Goal: Entertainment & Leisure: Consume media (video, audio)

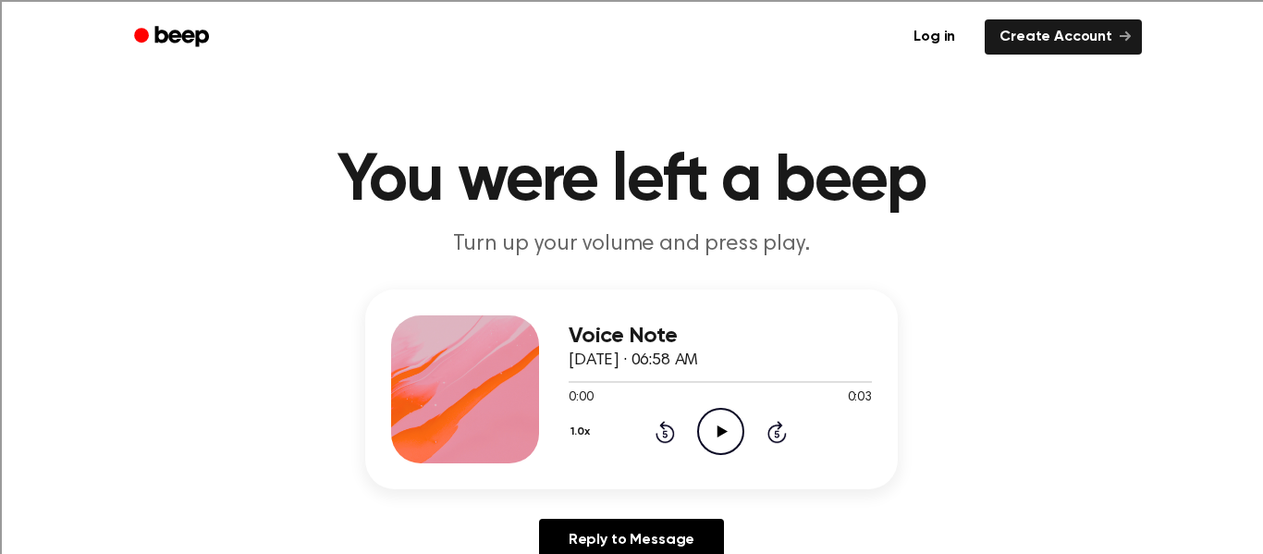
click at [724, 437] on icon "Play Audio" at bounding box center [720, 431] width 47 height 47
click at [724, 436] on icon "Play Audio" at bounding box center [720, 431] width 47 height 47
click at [724, 436] on icon "Pause Audio" at bounding box center [720, 431] width 47 height 47
click at [724, 425] on icon "Play Audio" at bounding box center [720, 431] width 47 height 47
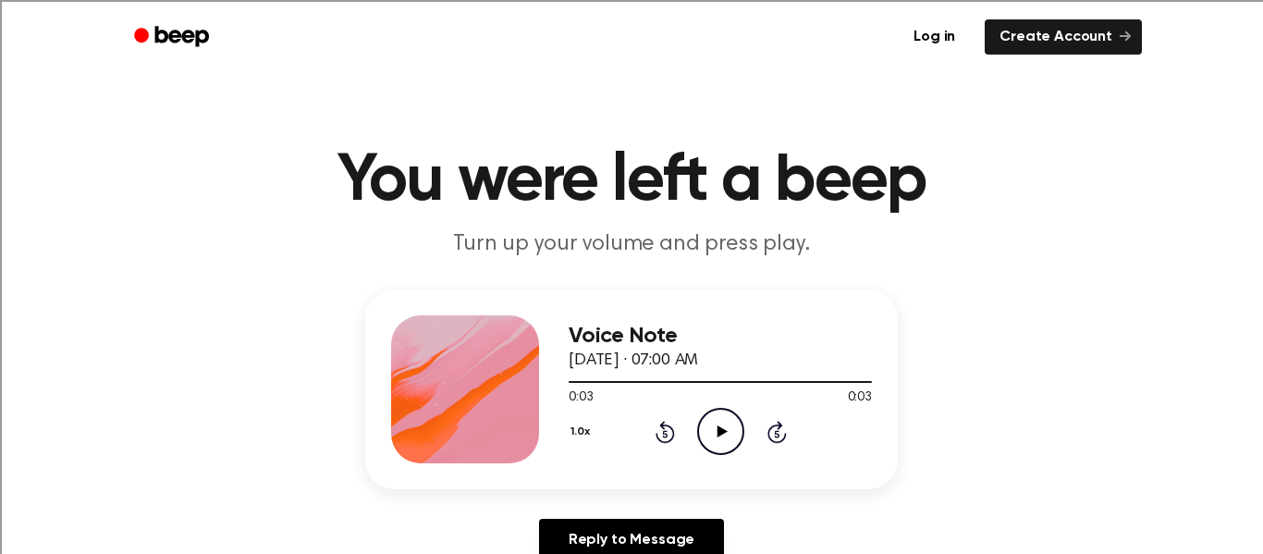
click at [726, 417] on icon "Play Audio" at bounding box center [720, 431] width 47 height 47
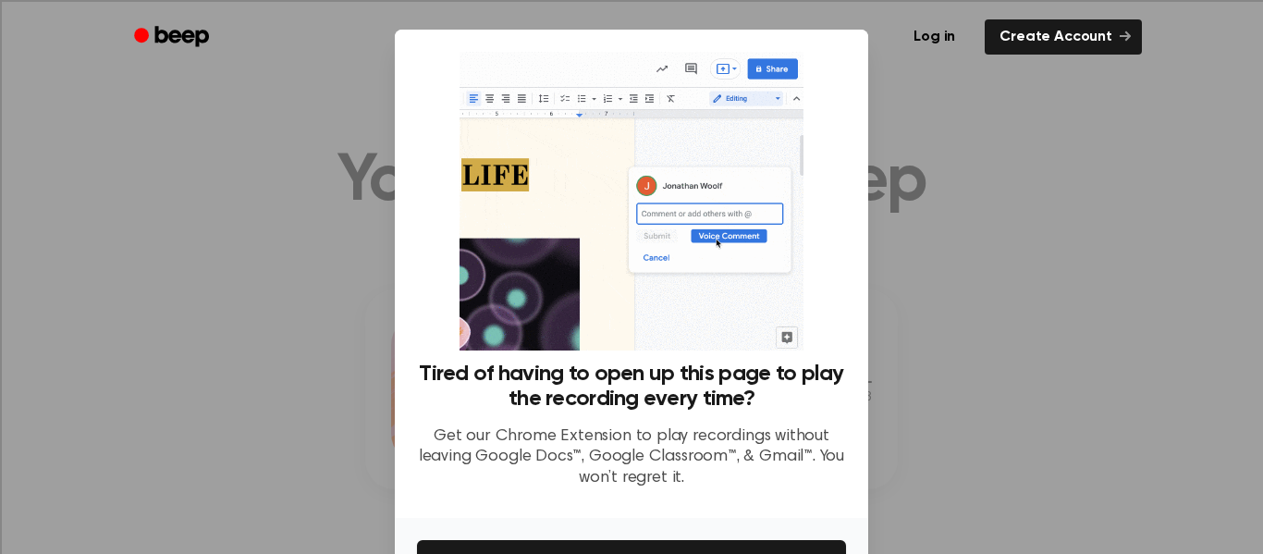
click at [305, 314] on div at bounding box center [631, 277] width 1263 height 554
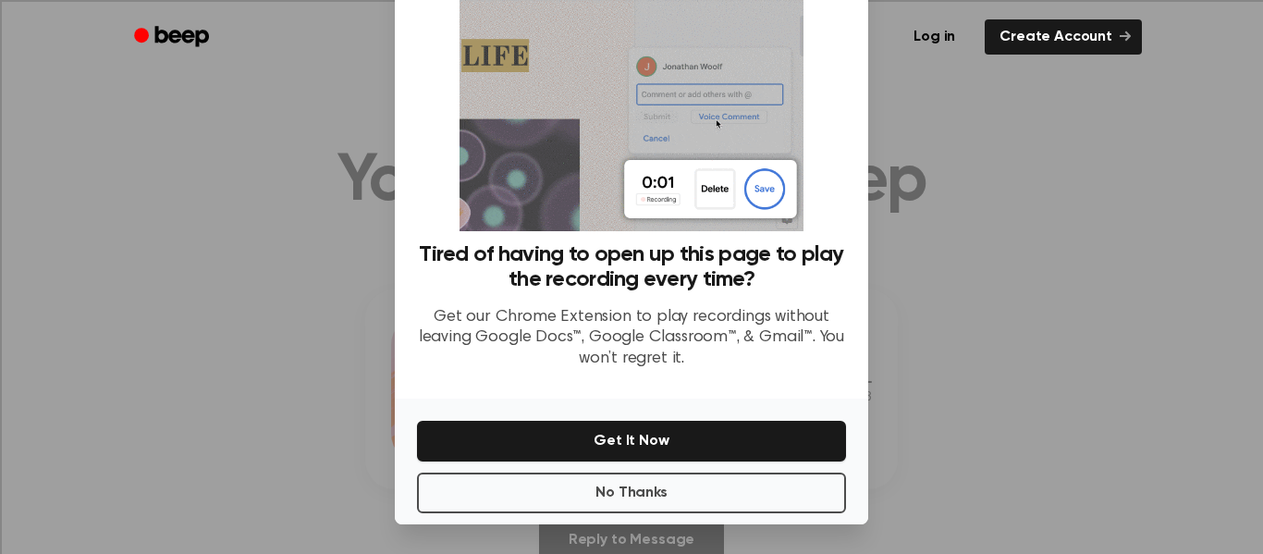
scroll to position [116, 0]
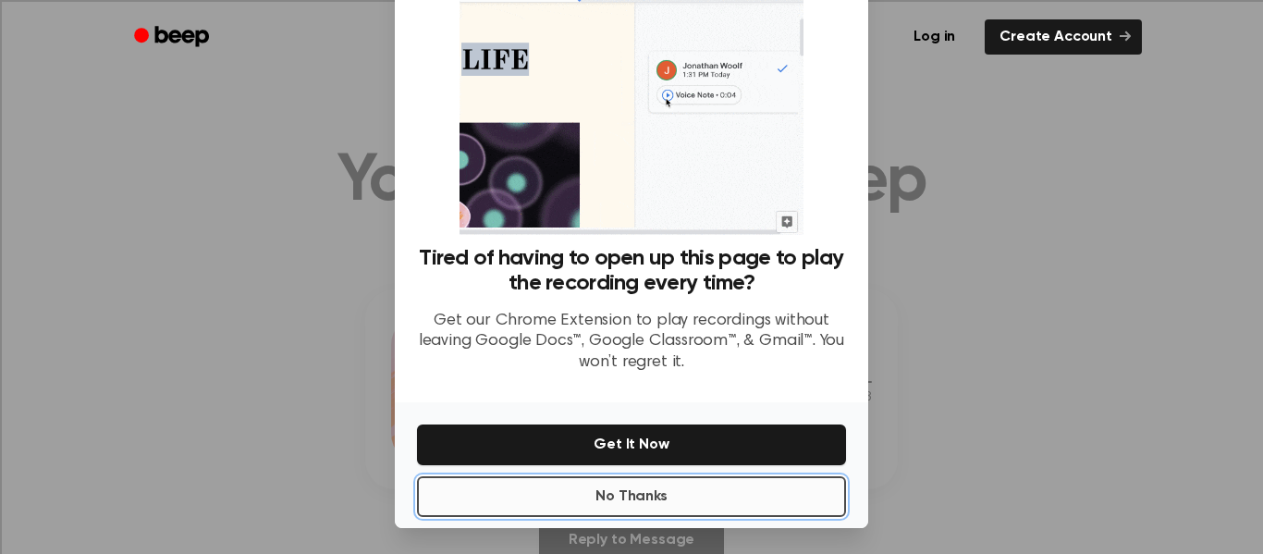
click at [686, 495] on button "No Thanks" at bounding box center [631, 496] width 429 height 41
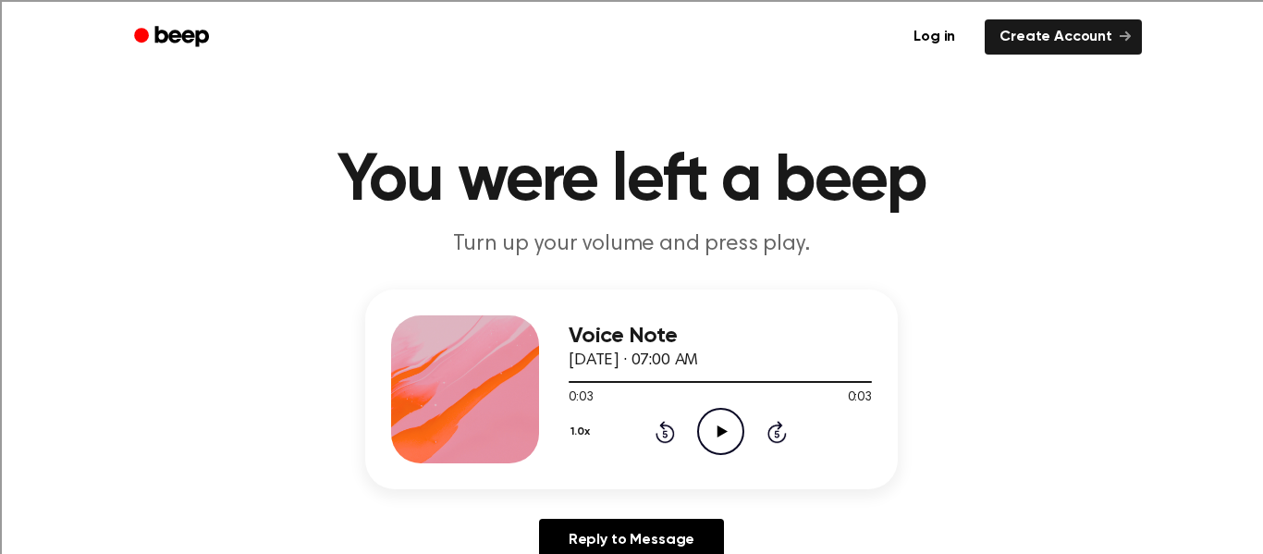
click at [710, 444] on icon "Play Audio" at bounding box center [720, 431] width 47 height 47
